Goal: Information Seeking & Learning: Learn about a topic

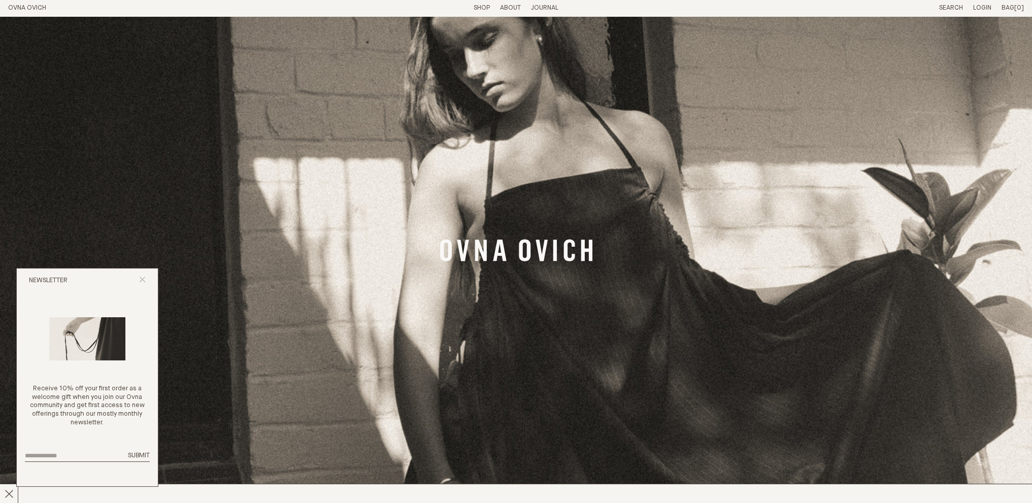
click at [143, 277] on icon "Close popup" at bounding box center [142, 279] width 7 height 7
click at [140, 278] on icon "Close popup" at bounding box center [142, 279] width 7 height 7
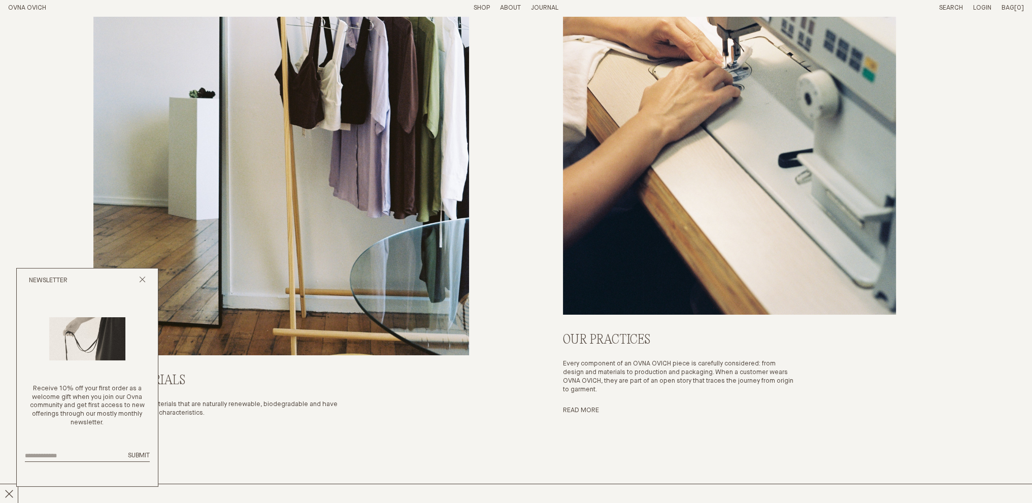
scroll to position [4747, 0]
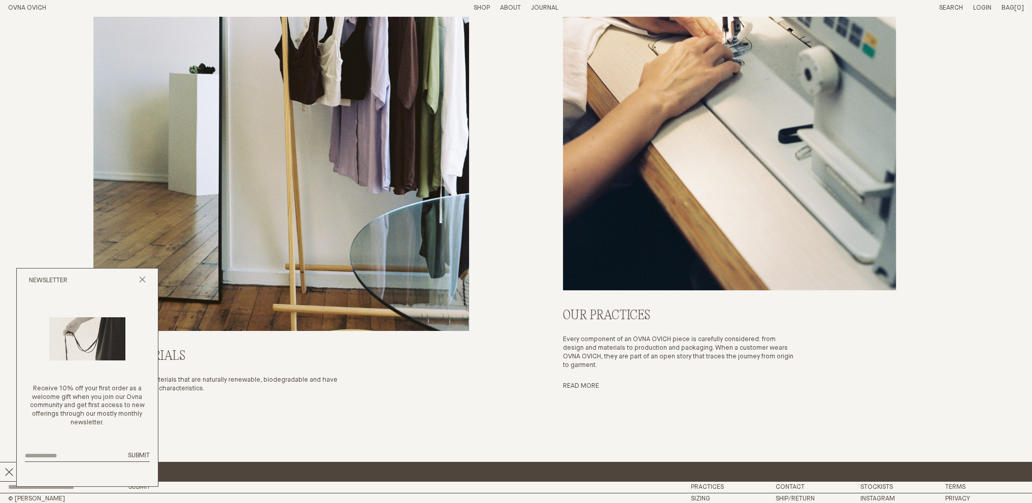
click at [591, 468] on span "I am taking a little break - all orders will be sent out from [DATE] x" at bounding box center [838, 471] width 1676 height 15
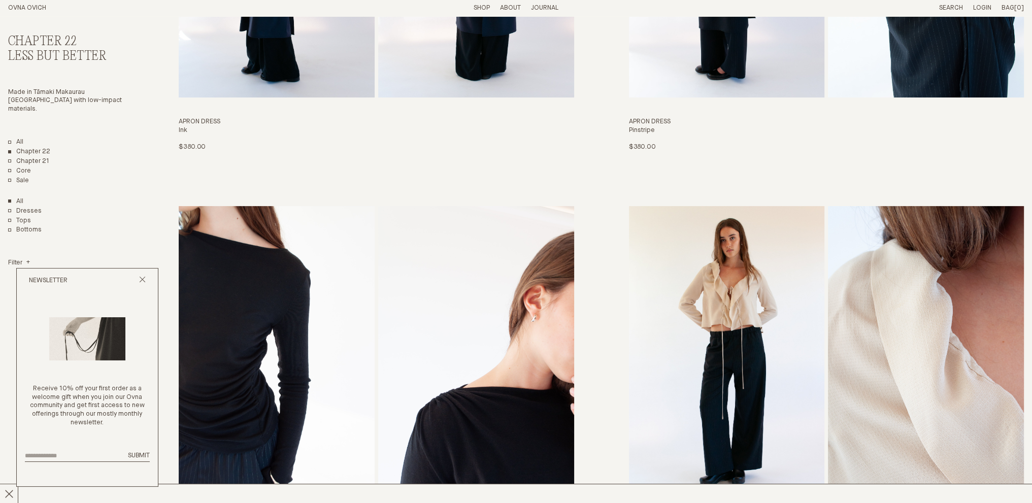
scroll to position [355, 0]
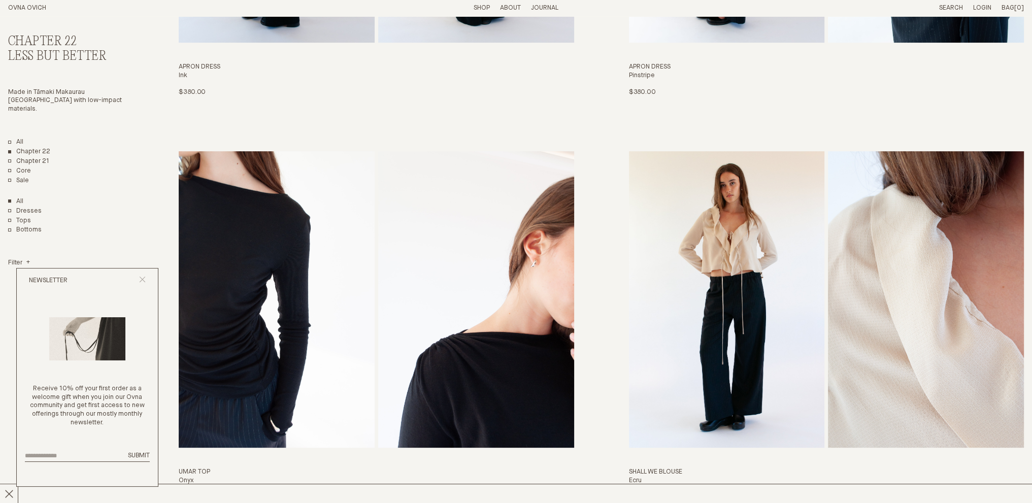
click at [143, 278] on icon "Close popup" at bounding box center [142, 279] width 7 height 7
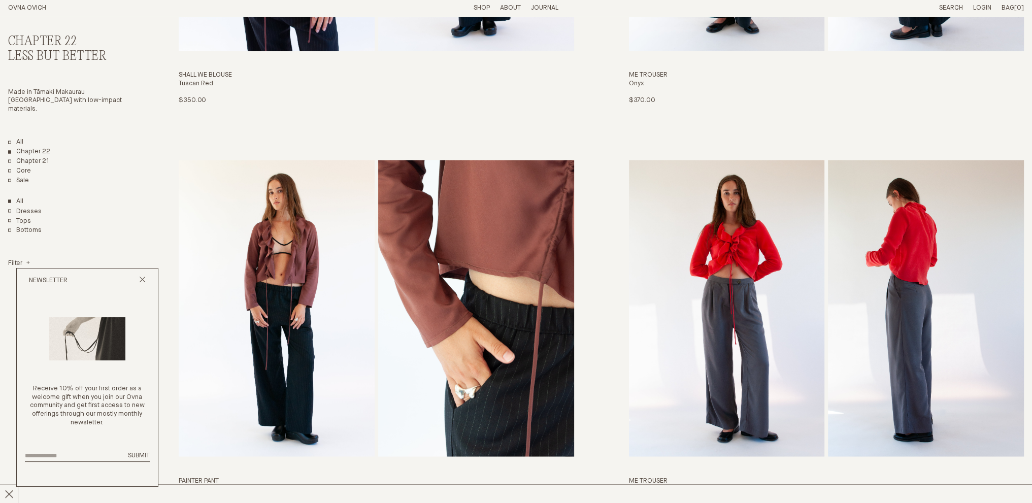
scroll to position [0, 0]
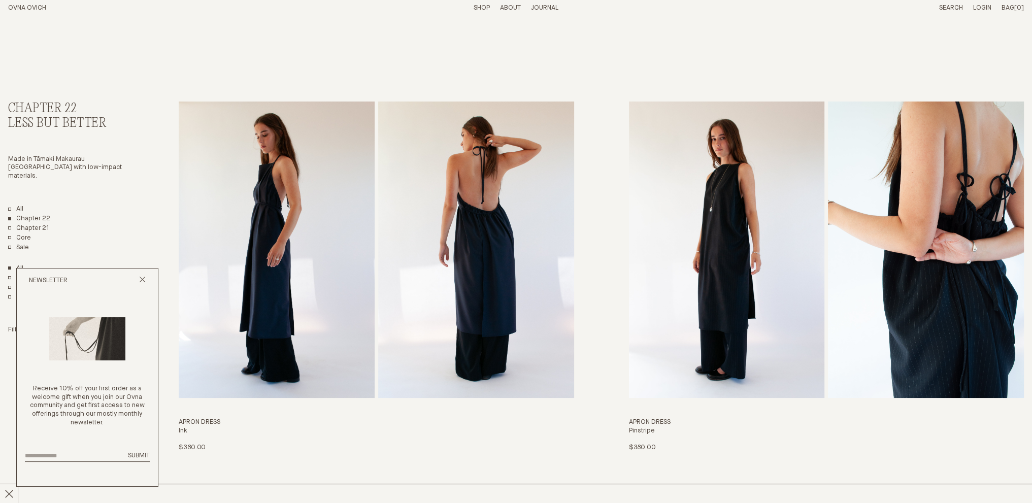
click at [510, 8] on p "About" at bounding box center [510, 8] width 21 height 9
click at [468, 6] on link "Story" at bounding box center [473, 8] width 20 height 7
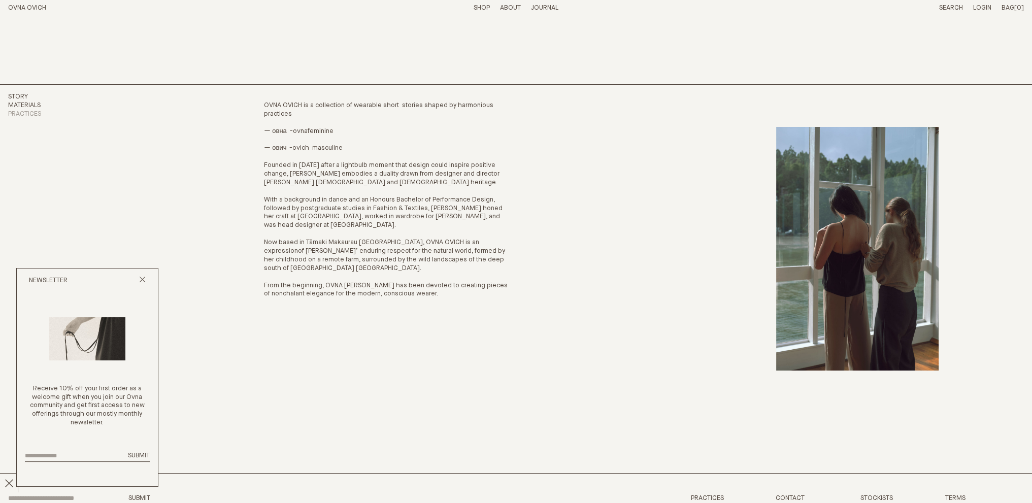
click at [25, 104] on link "Materials" at bounding box center [24, 105] width 32 height 7
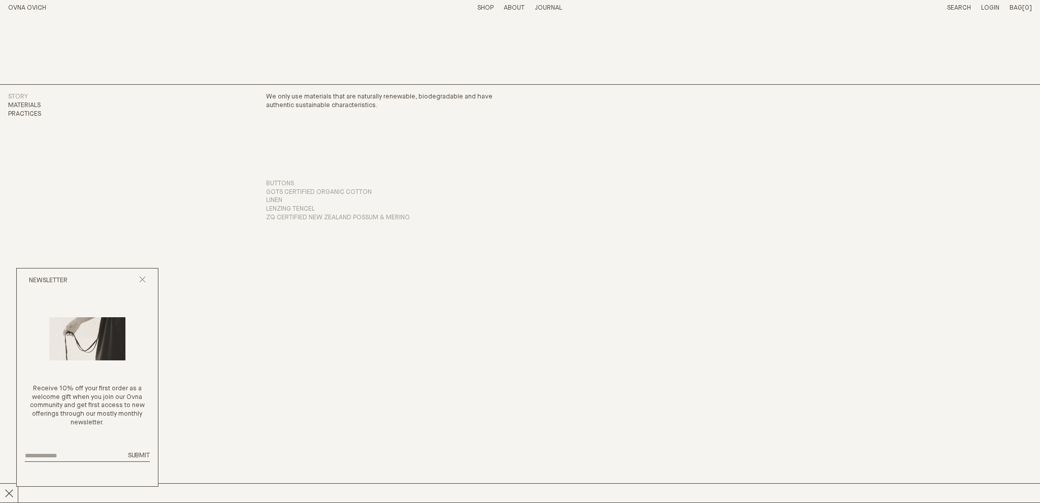
click at [32, 113] on link "Practices" at bounding box center [24, 114] width 33 height 7
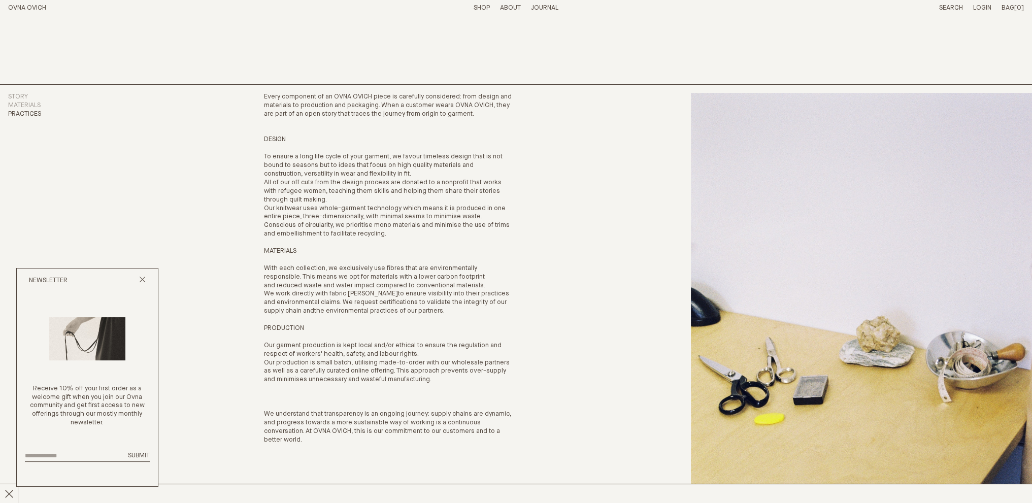
click at [541, 7] on link "Journal" at bounding box center [544, 8] width 27 height 7
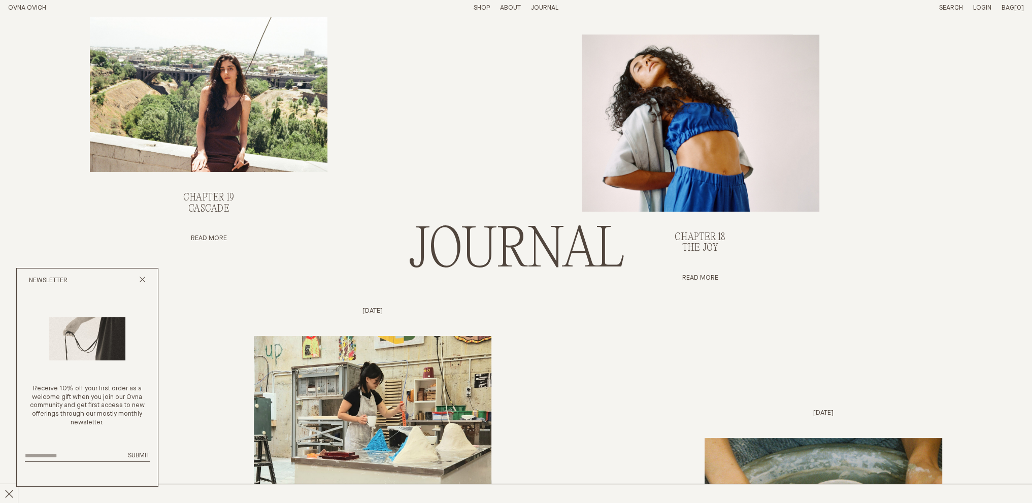
scroll to position [51, 0]
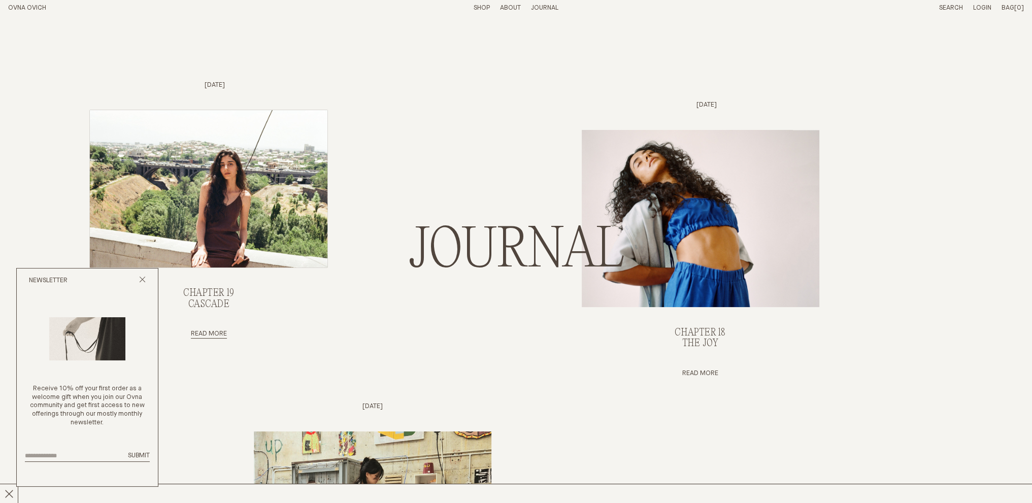
click at [216, 192] on img "Chapter 19, Cascade" at bounding box center [209, 188] width 238 height 157
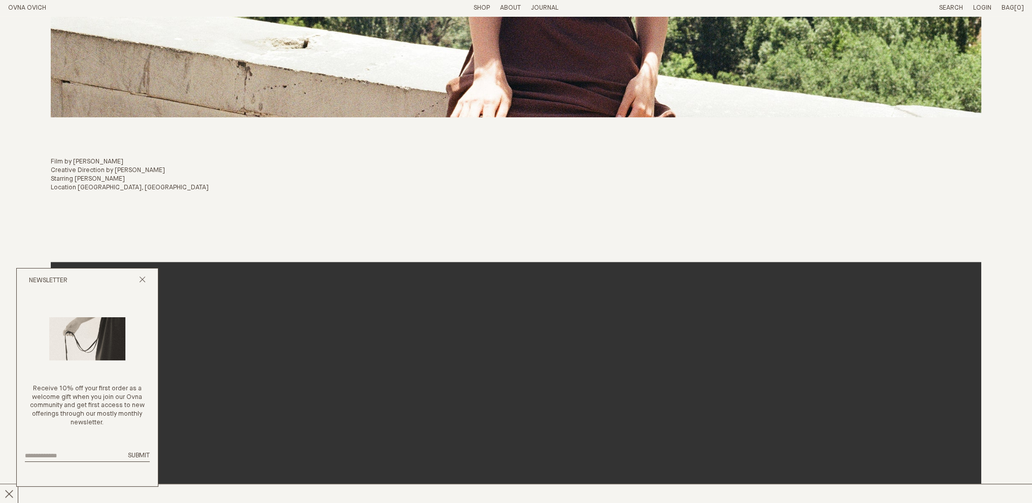
scroll to position [558, 0]
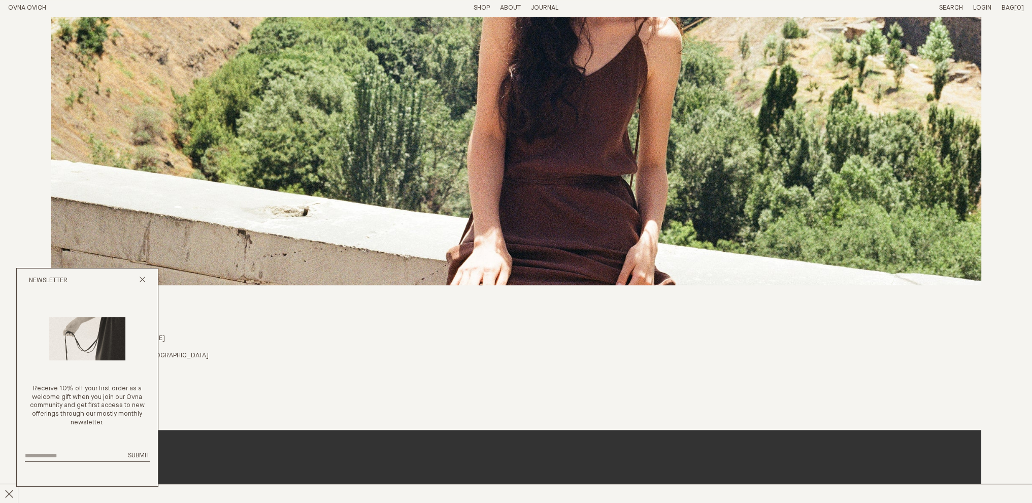
click at [29, 6] on link "OVNA OVICH" at bounding box center [27, 8] width 38 height 7
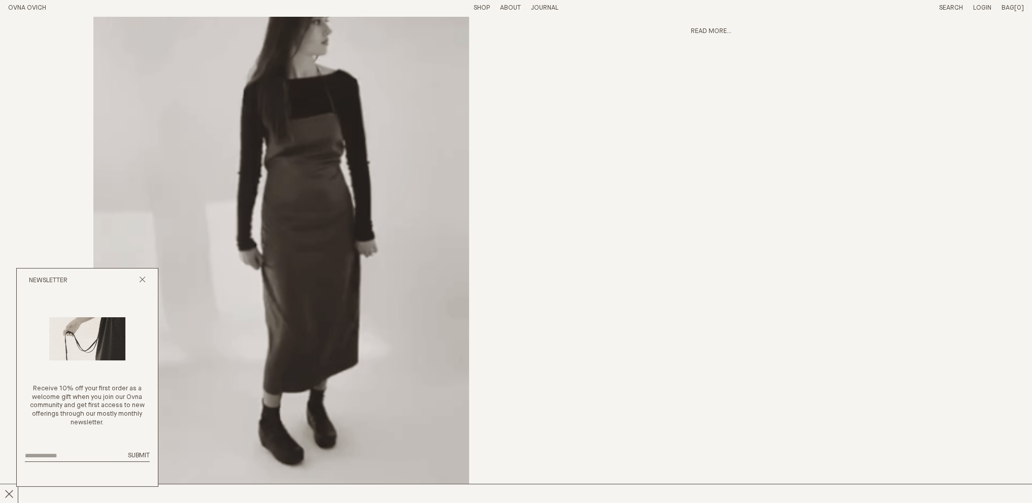
scroll to position [711, 0]
